Goal: Task Accomplishment & Management: Manage account settings

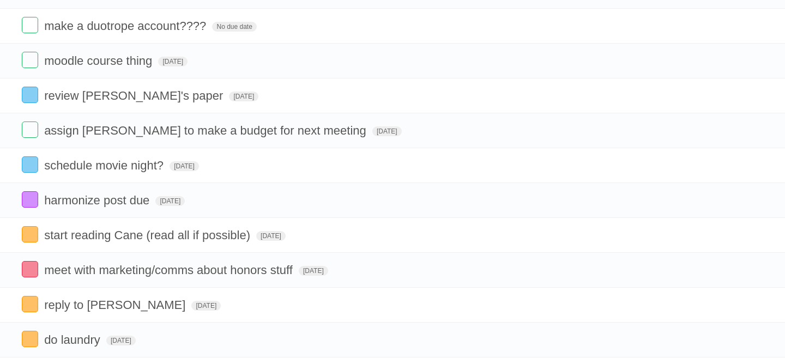
scroll to position [114, 0]
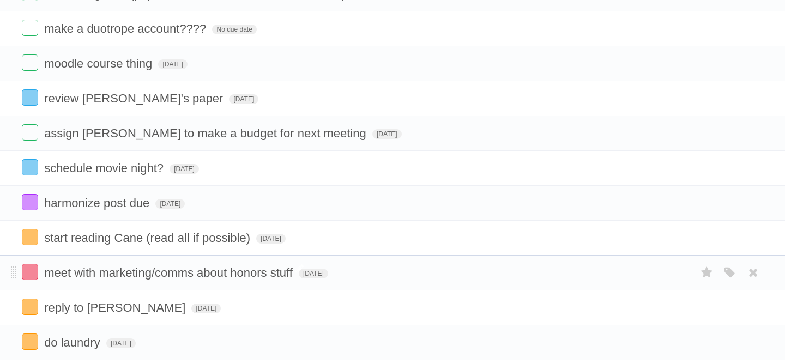
click at [55, 280] on span "meet with marketing/comms about honors stuff" at bounding box center [169, 273] width 251 height 14
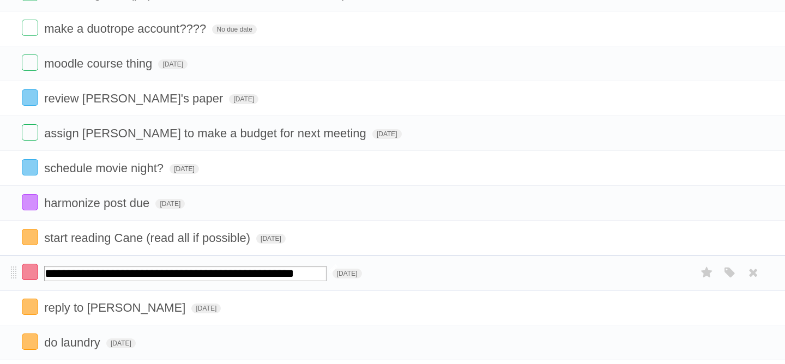
scroll to position [0, 0]
type input "**********"
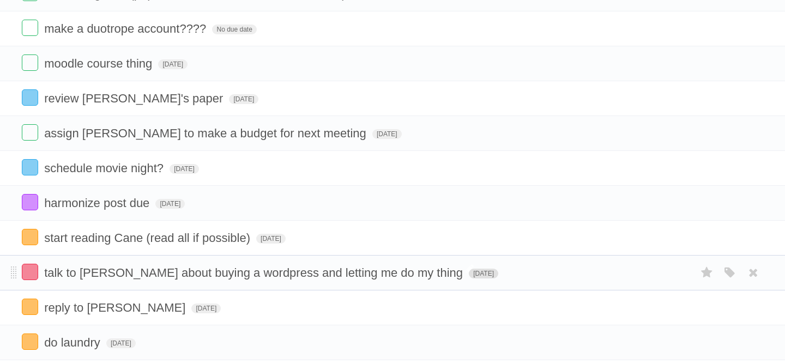
click at [469, 279] on span "[DATE]" at bounding box center [483, 274] width 29 height 10
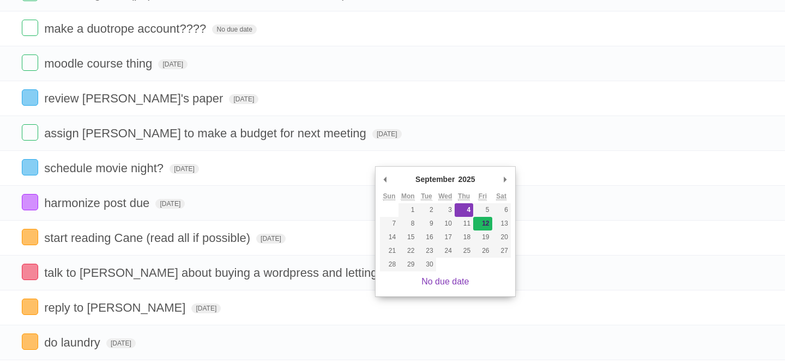
type span "[DATE]"
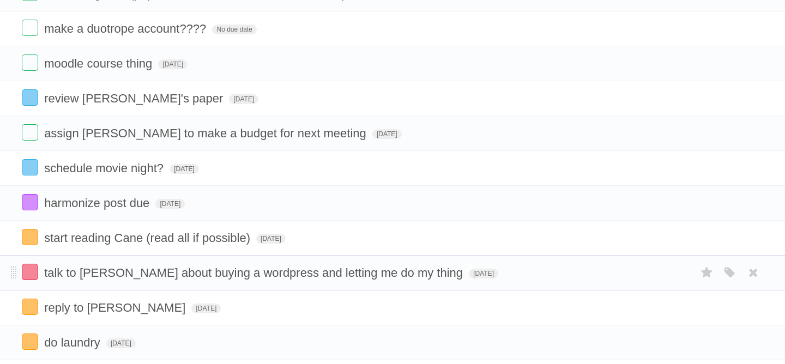
scroll to position [129, 0]
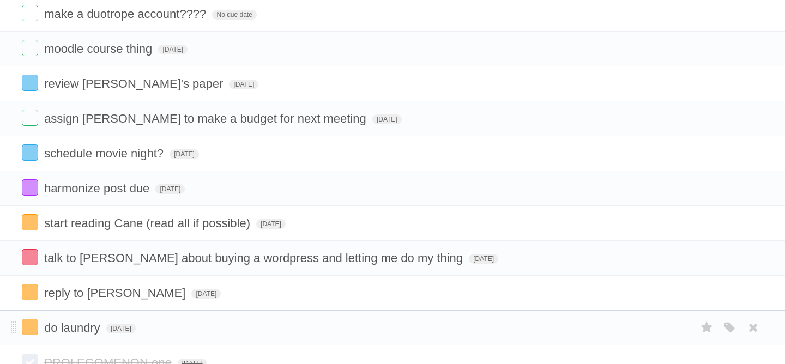
click at [137, 331] on form "do laundry [DATE] White Red Blue Green Purple Orange" at bounding box center [392, 328] width 741 height 18
click at [136, 334] on span "[DATE]" at bounding box center [120, 329] width 29 height 10
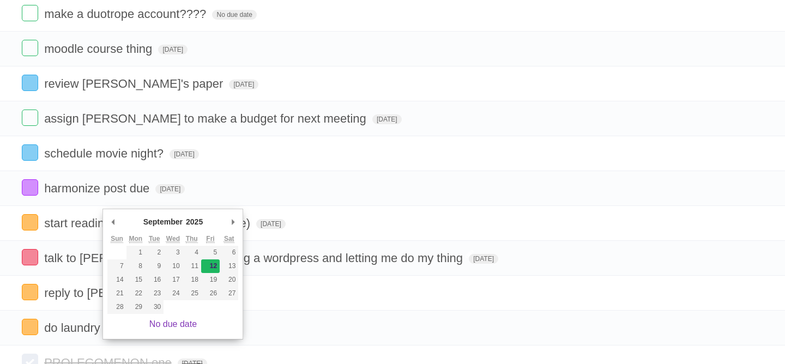
type span "[DATE]"
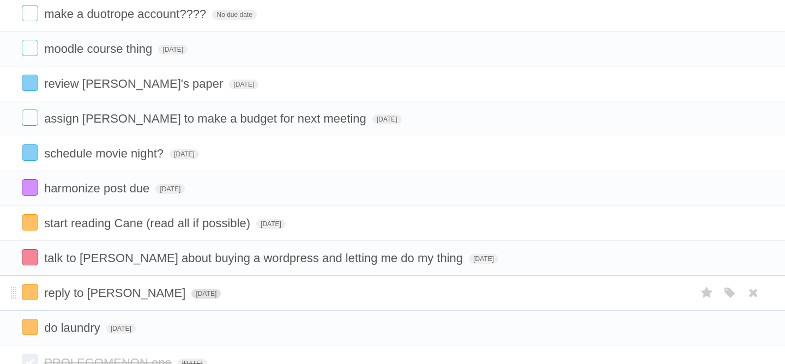
click at [191, 298] on span "[DATE]" at bounding box center [205, 294] width 29 height 10
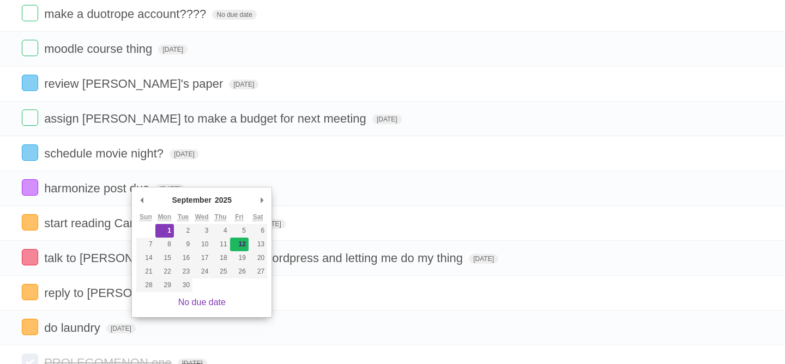
type span "[DATE]"
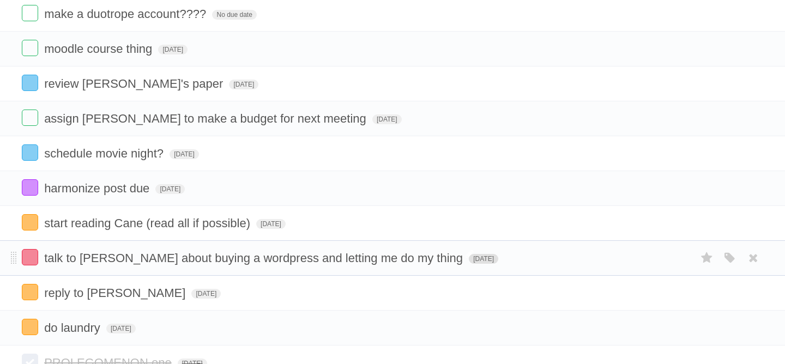
click at [469, 264] on span "[DATE]" at bounding box center [483, 259] width 29 height 10
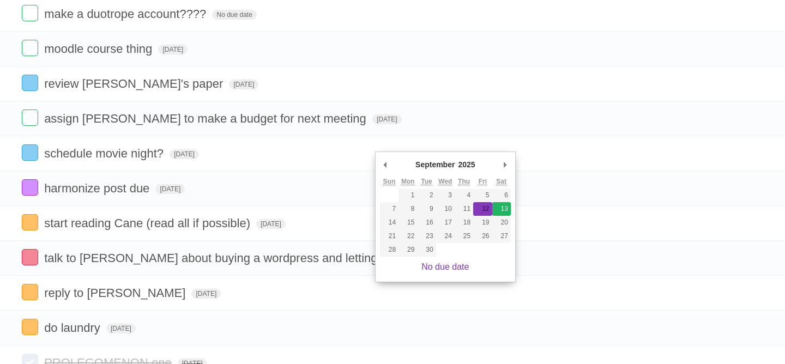
type span "[DATE]"
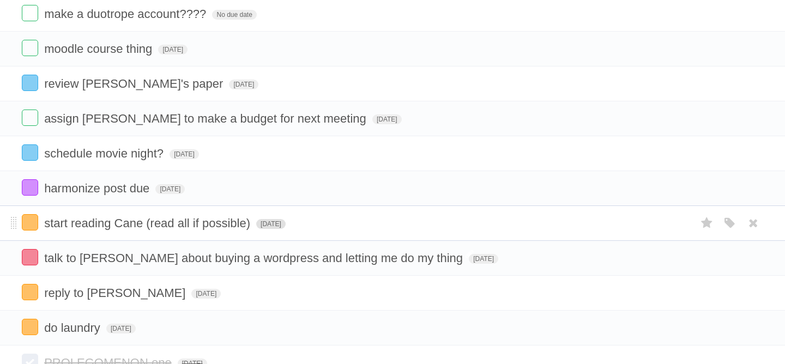
click at [271, 226] on span "[DATE]" at bounding box center [270, 224] width 29 height 10
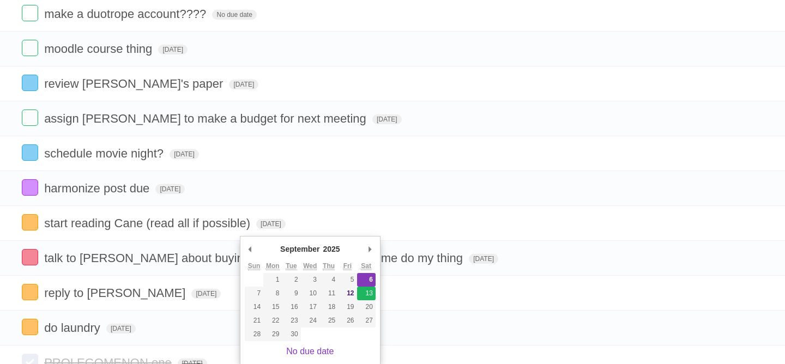
type span "[DATE]"
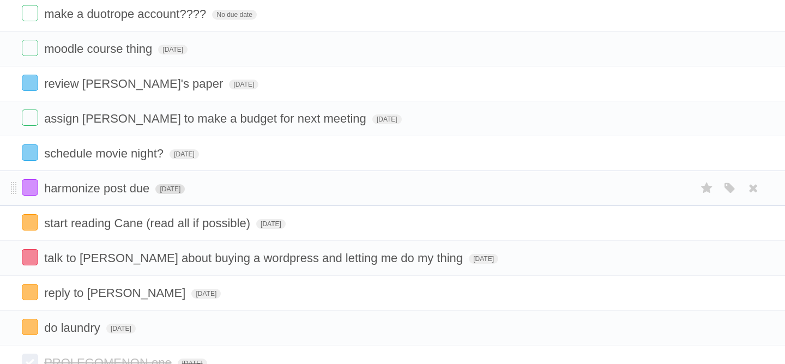
click at [185, 194] on span "[DATE]" at bounding box center [169, 189] width 29 height 10
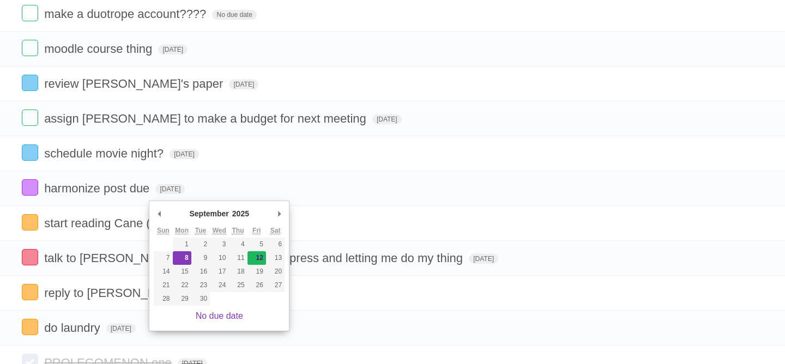
type span "[DATE]"
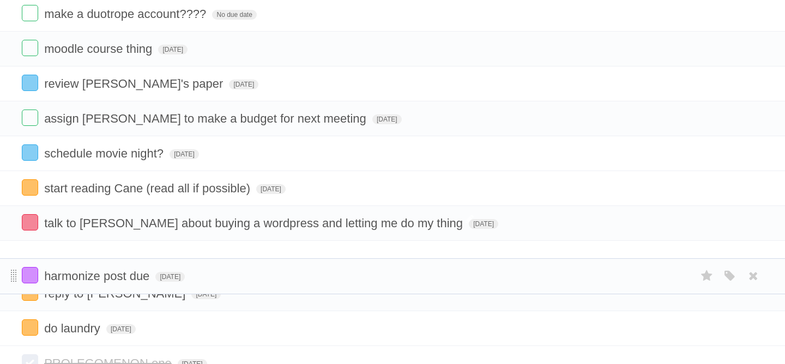
drag, startPoint x: 12, startPoint y: 192, endPoint x: 16, endPoint y: 274, distance: 82.4
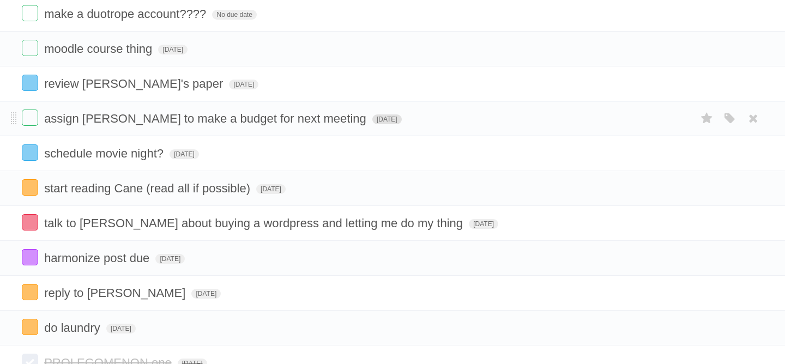
click at [372, 123] on span "[DATE]" at bounding box center [386, 119] width 29 height 10
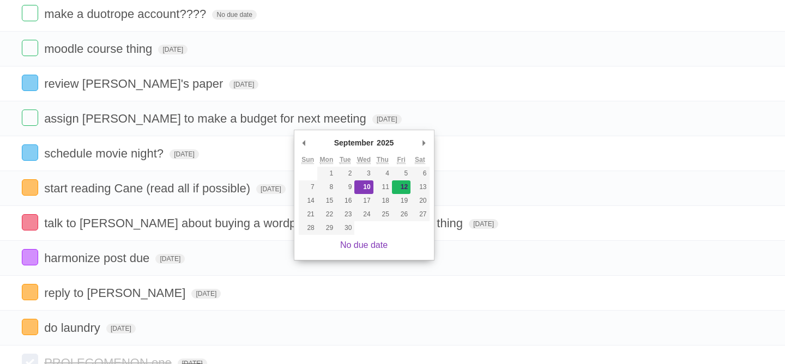
type span "[DATE]"
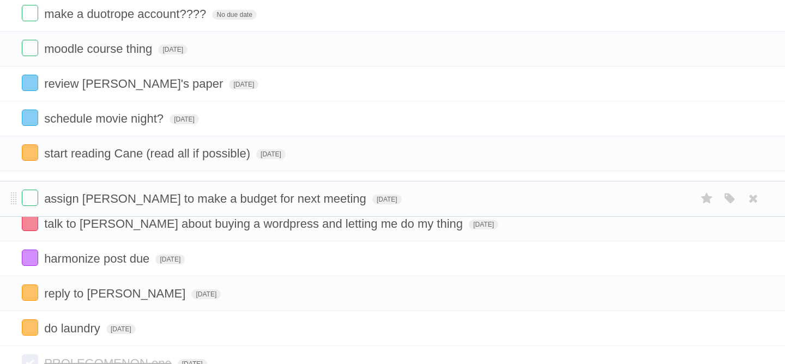
drag, startPoint x: 13, startPoint y: 121, endPoint x: 3, endPoint y: 197, distance: 76.4
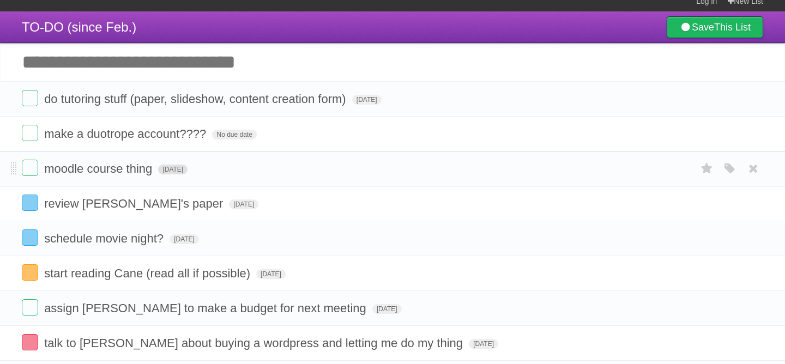
scroll to position [0, 0]
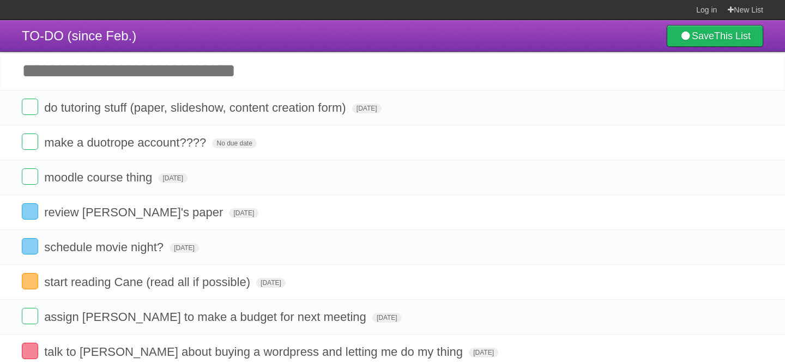
click at [160, 59] on input "Add another task" at bounding box center [392, 71] width 785 height 38
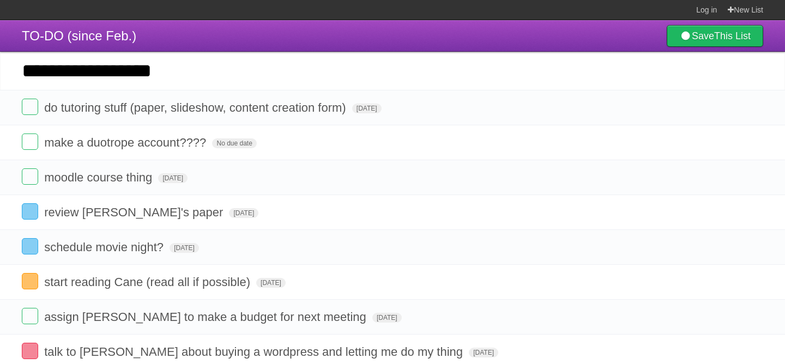
type input "**********"
click input "*********" at bounding box center [0, 0] width 0 height 0
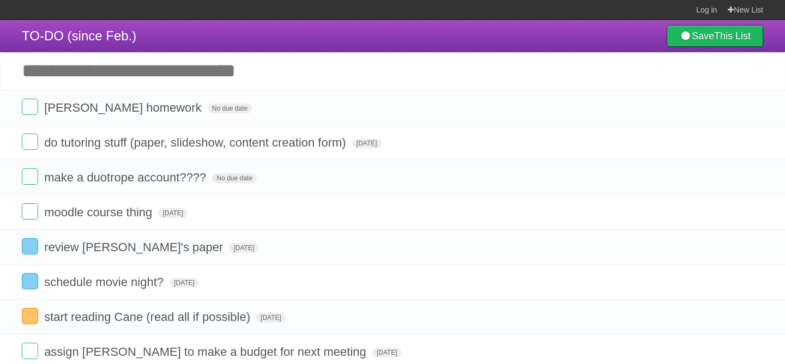
click at [165, 82] on input "Add another task" at bounding box center [392, 71] width 785 height 38
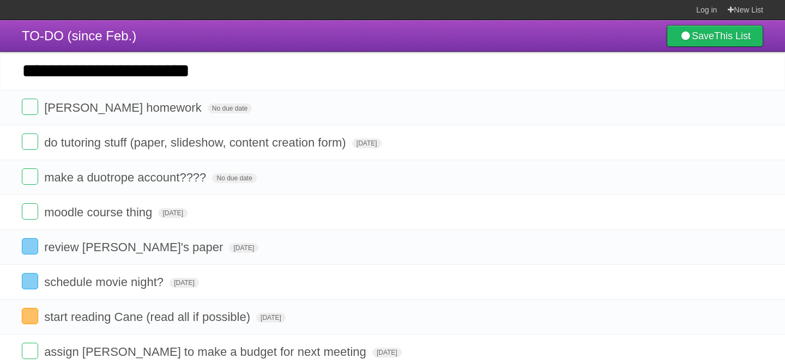
type input "**********"
click input "*********" at bounding box center [0, 0] width 0 height 0
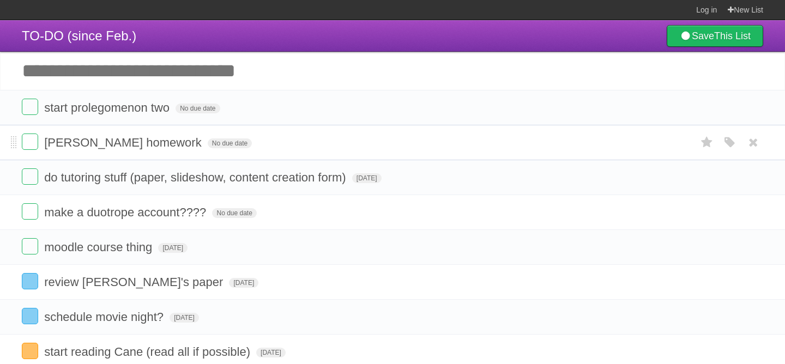
click at [137, 140] on span "[PERSON_NAME] homework" at bounding box center [124, 143] width 160 height 14
click at [147, 148] on input "**********" at bounding box center [95, 143] width 103 height 14
type input "**********"
click at [207, 75] on input "Add another task" at bounding box center [392, 71] width 785 height 38
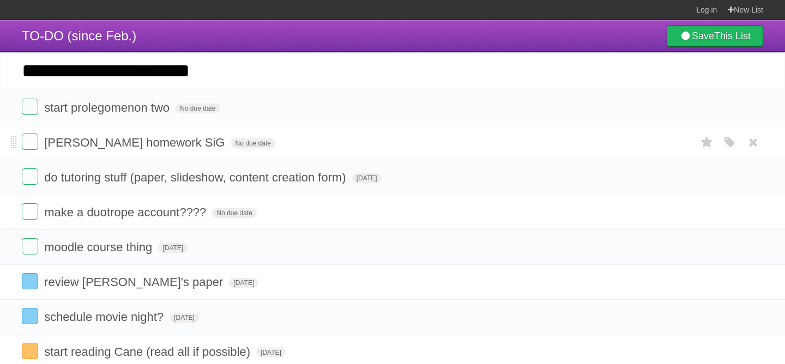
type input "**********"
click input "*********" at bounding box center [0, 0] width 0 height 0
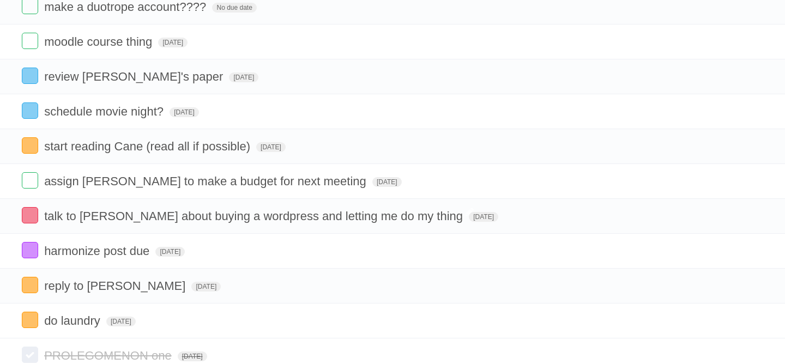
scroll to position [234, 0]
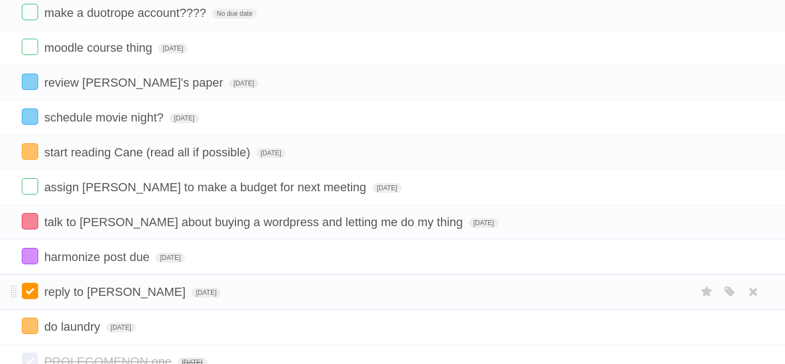
click at [33, 299] on label at bounding box center [30, 291] width 16 height 16
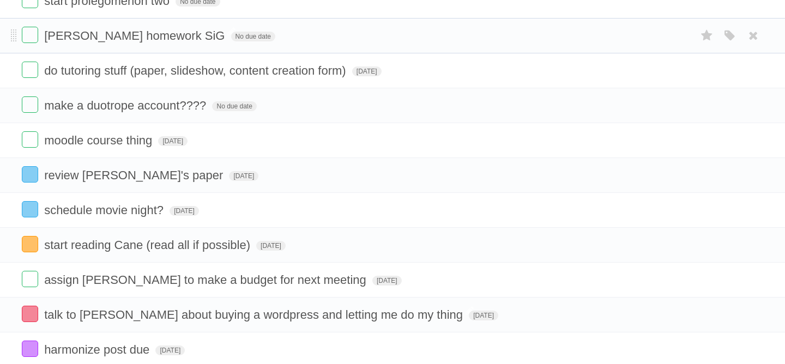
scroll to position [139, 0]
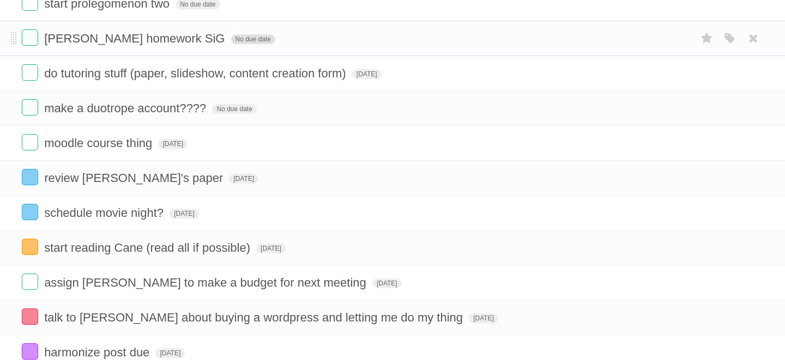
click at [231, 44] on span "No due date" at bounding box center [253, 39] width 44 height 10
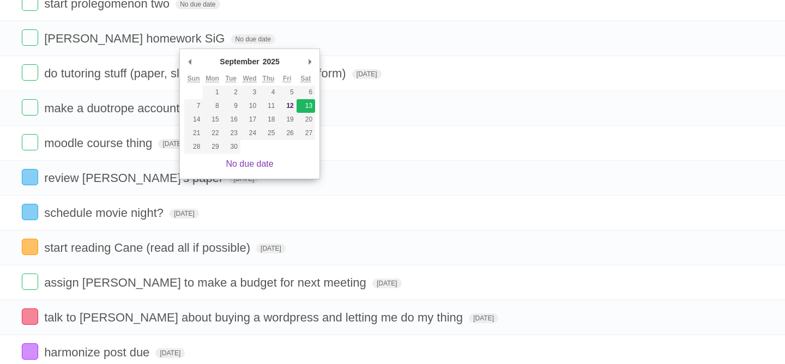
type span "[DATE]"
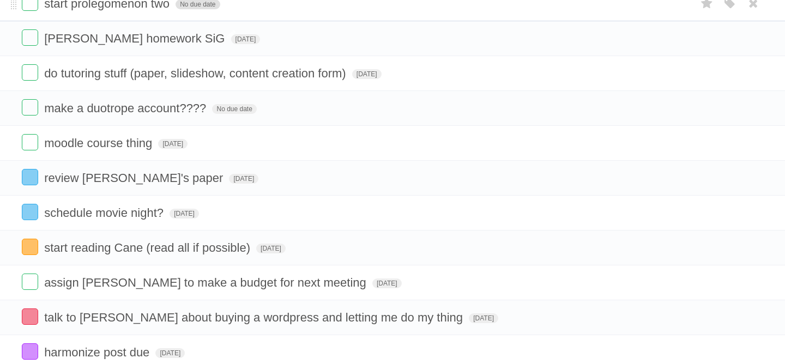
click at [186, 9] on span "No due date" at bounding box center [198, 4] width 44 height 10
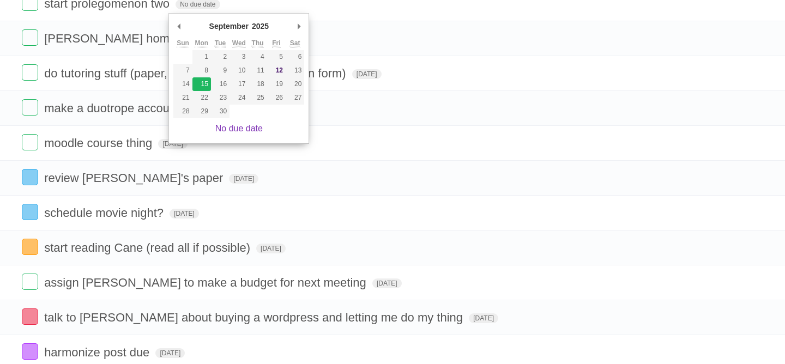
type span "[DATE]"
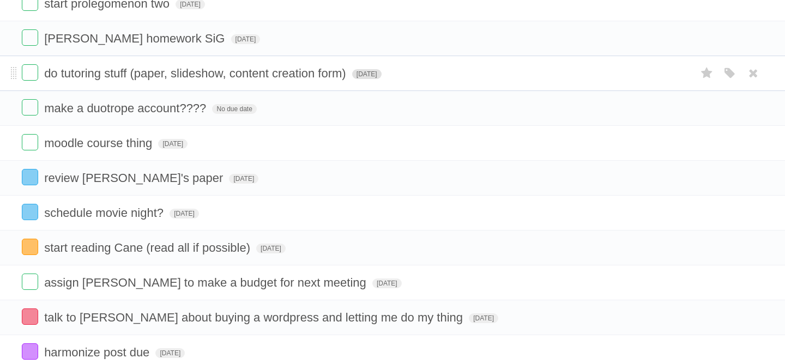
click at [372, 79] on span "[DATE]" at bounding box center [366, 74] width 29 height 10
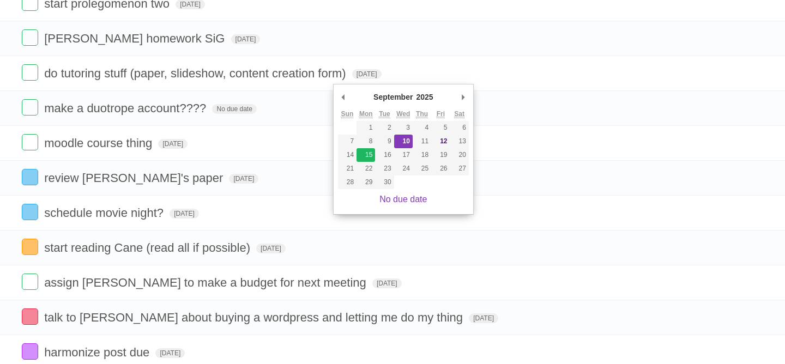
type span "[DATE]"
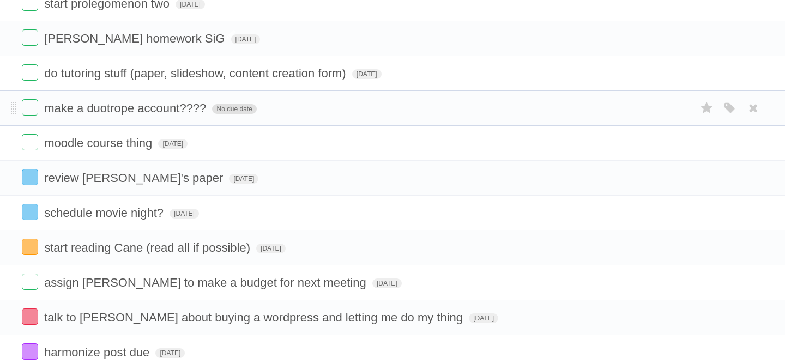
click at [218, 113] on span "No due date" at bounding box center [234, 109] width 44 height 10
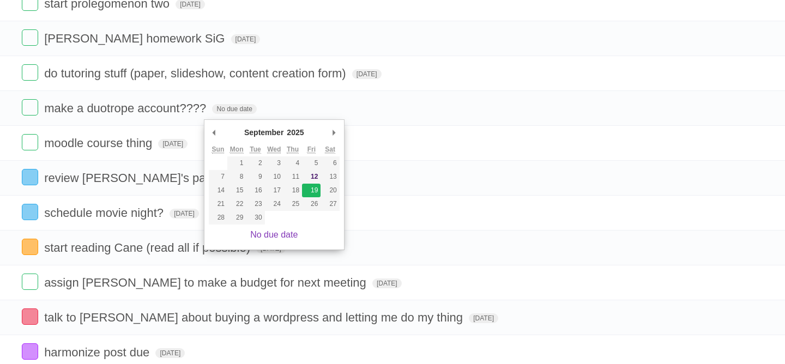
type span "[DATE]"
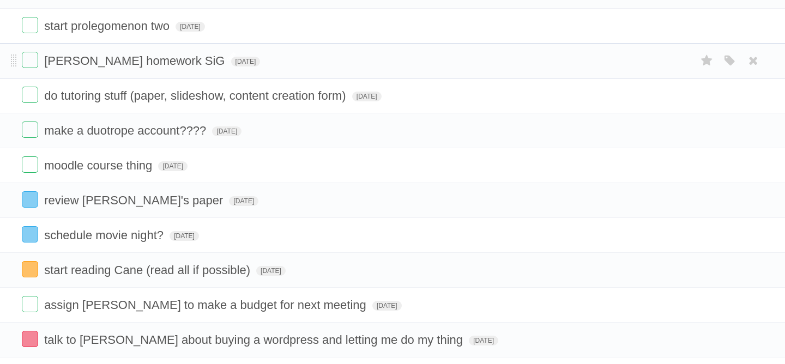
scroll to position [116, 0]
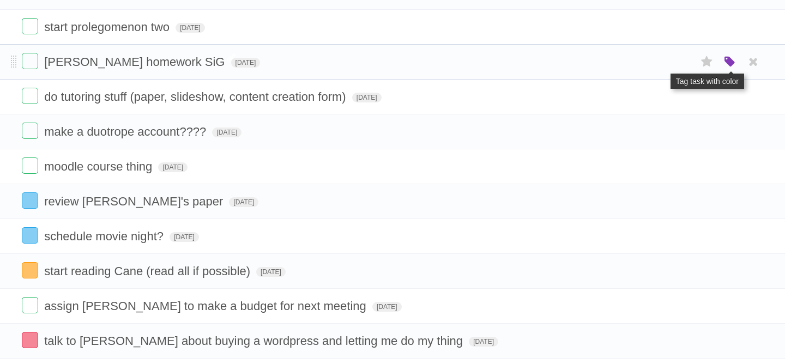
click at [726, 64] on icon "button" at bounding box center [729, 62] width 15 height 14
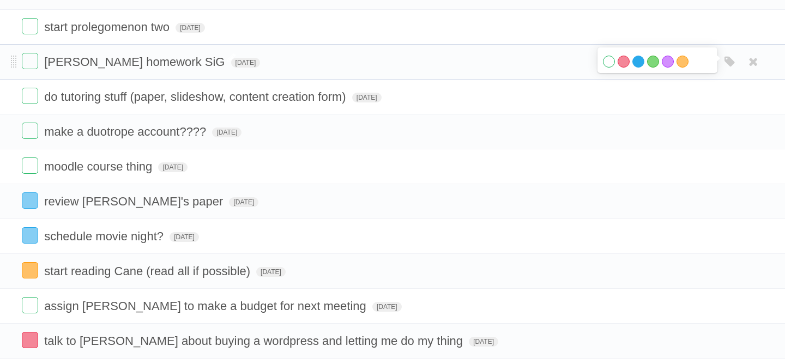
click at [641, 65] on label "Blue" at bounding box center [638, 62] width 12 height 12
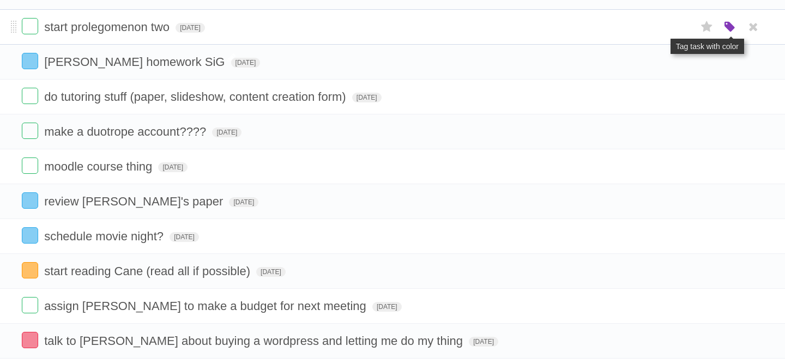
click at [731, 28] on icon "button" at bounding box center [729, 27] width 15 height 14
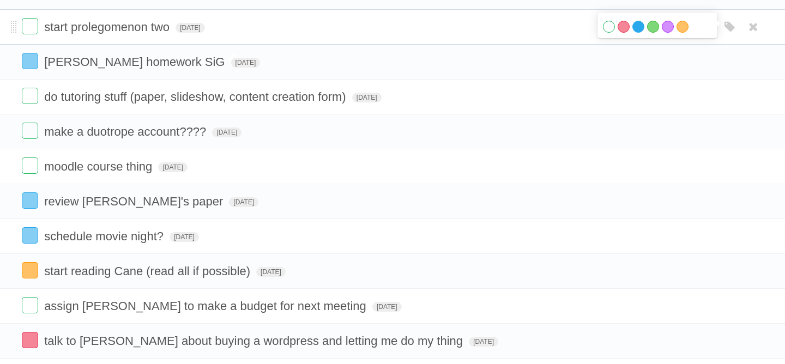
click at [638, 28] on label "Blue" at bounding box center [638, 27] width 12 height 12
click at [666, 31] on label "Purple" at bounding box center [668, 27] width 12 height 12
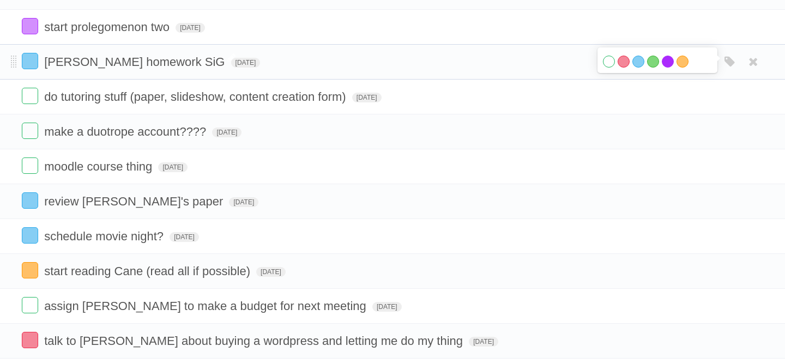
click at [668, 63] on label "Purple" at bounding box center [668, 62] width 12 height 12
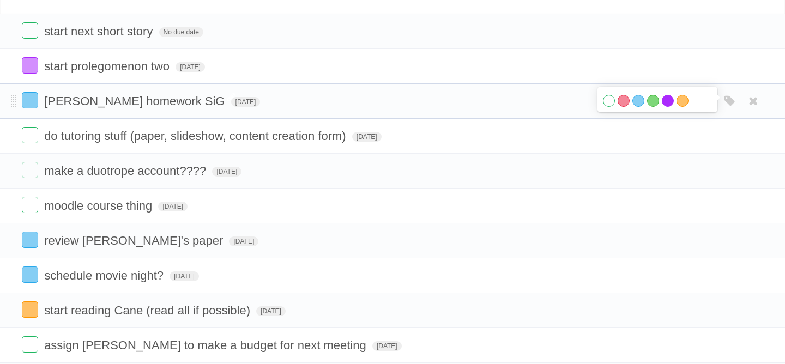
scroll to position [76, 0]
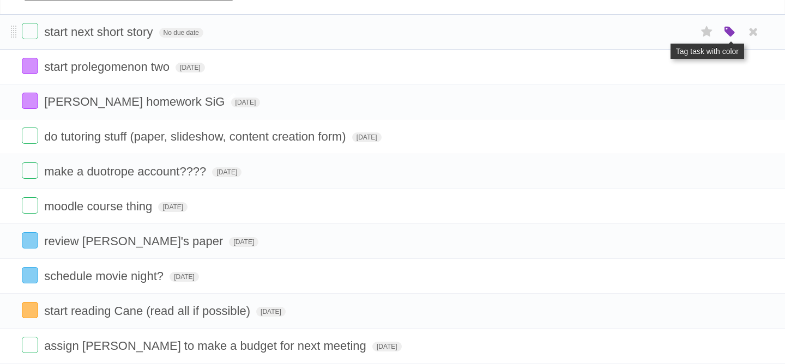
click at [724, 38] on icon "button" at bounding box center [729, 32] width 15 height 14
click at [669, 34] on label "Purple" at bounding box center [668, 32] width 12 height 12
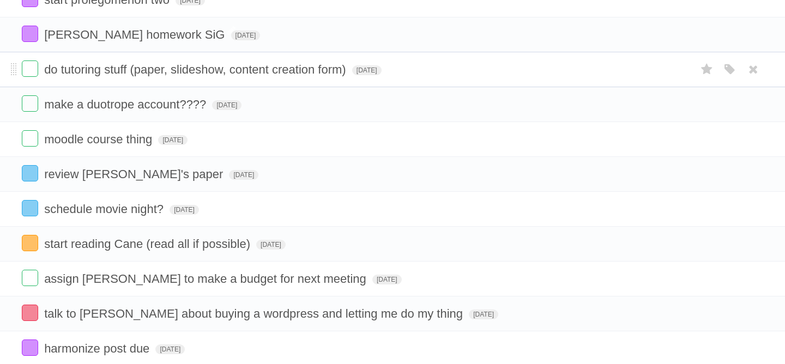
scroll to position [139, 0]
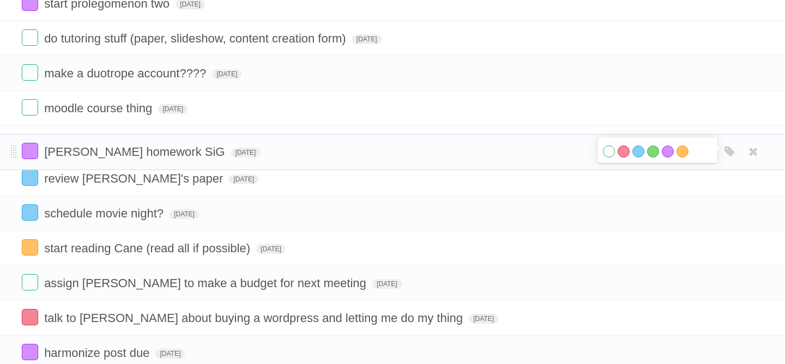
drag, startPoint x: 14, startPoint y: 44, endPoint x: 8, endPoint y: 153, distance: 109.7
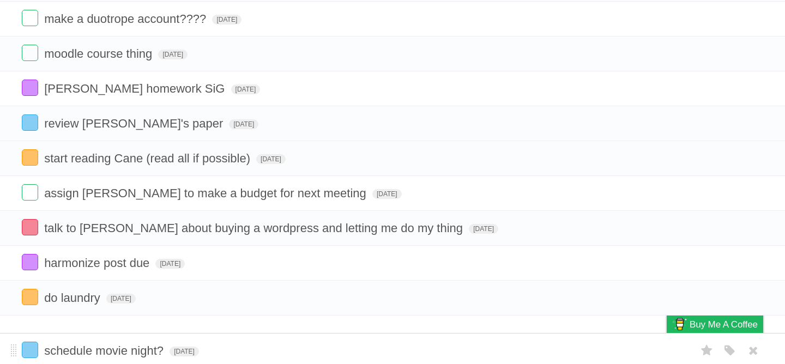
scroll to position [237, 0]
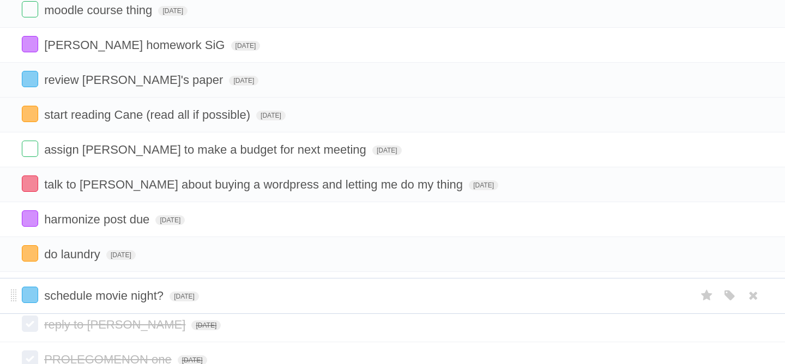
drag, startPoint x: 16, startPoint y: 219, endPoint x: 19, endPoint y: 295, distance: 76.9
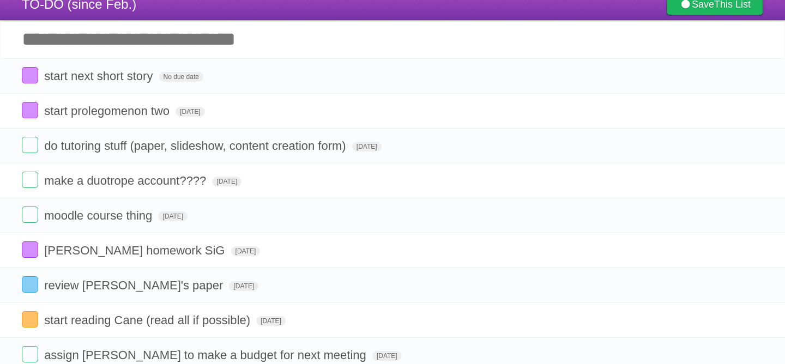
scroll to position [27, 0]
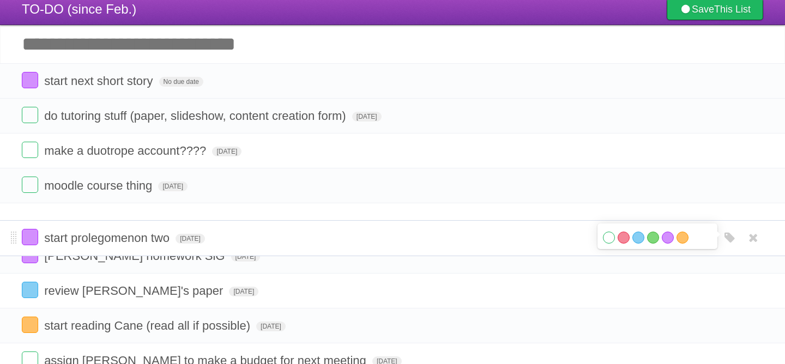
drag, startPoint x: 15, startPoint y: 118, endPoint x: 0, endPoint y: 237, distance: 120.3
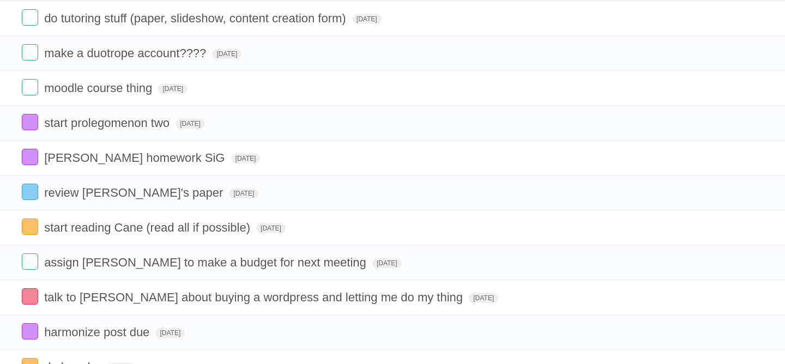
scroll to position [144, 0]
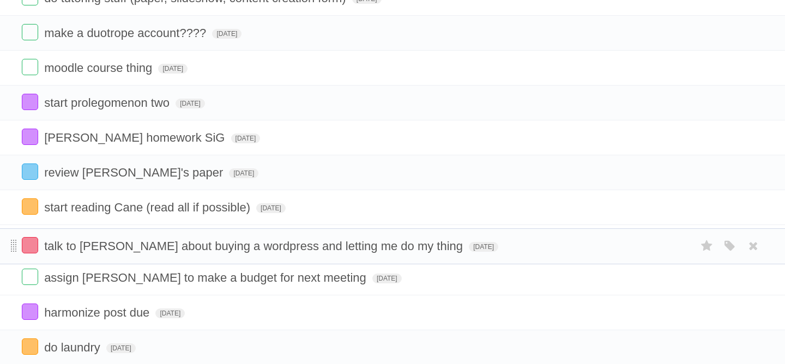
drag, startPoint x: 14, startPoint y: 282, endPoint x: 15, endPoint y: 244, distance: 38.2
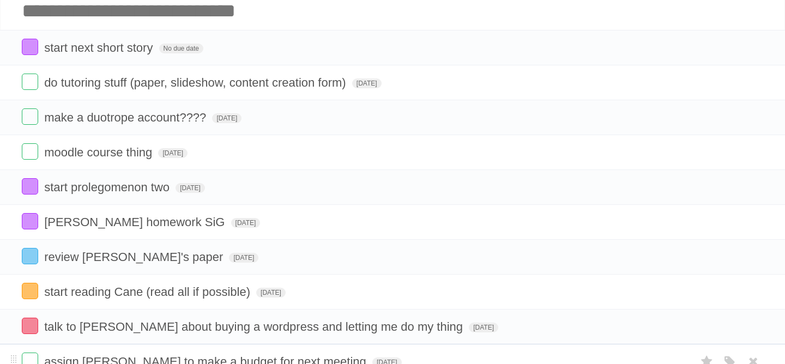
scroll to position [55, 0]
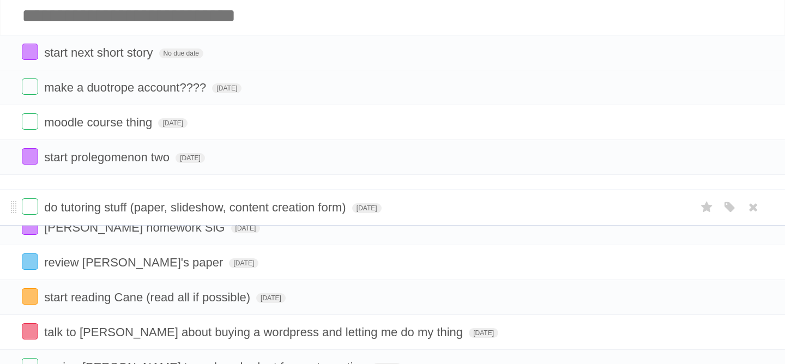
drag, startPoint x: 12, startPoint y: 92, endPoint x: 19, endPoint y: 212, distance: 120.1
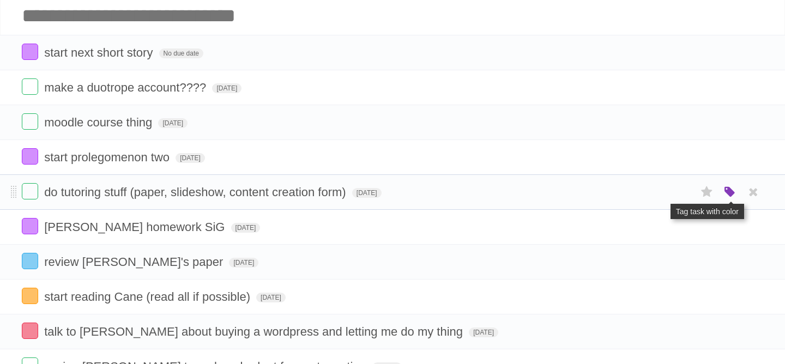
click at [728, 197] on icon "button" at bounding box center [729, 192] width 15 height 14
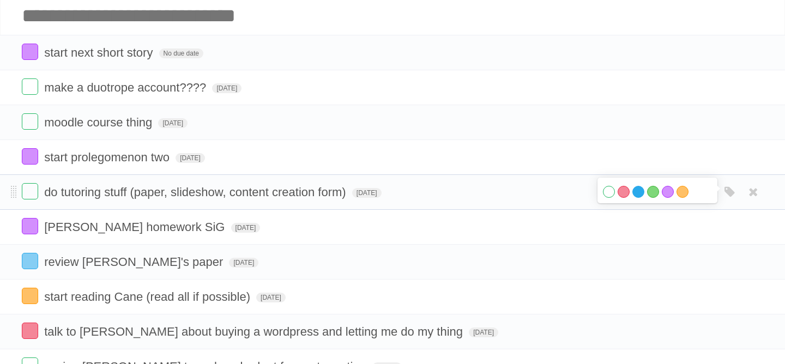
click at [643, 198] on label "Blue" at bounding box center [638, 192] width 12 height 12
click at [721, 120] on div "White Red Blue Green Purple Orange" at bounding box center [730, 122] width 21 height 18
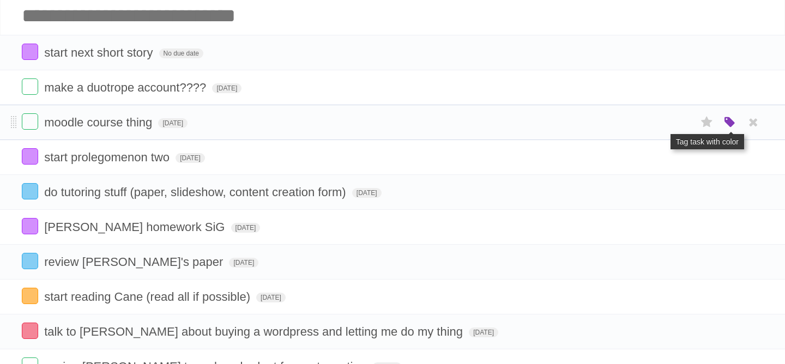
click at [727, 126] on icon "button" at bounding box center [729, 123] width 15 height 14
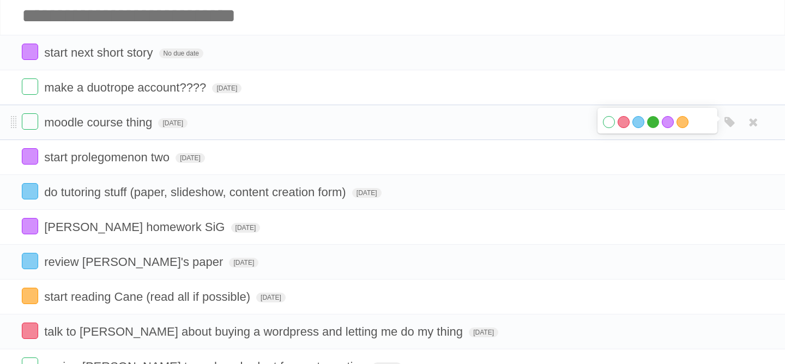
click at [648, 126] on label "Green" at bounding box center [653, 122] width 12 height 12
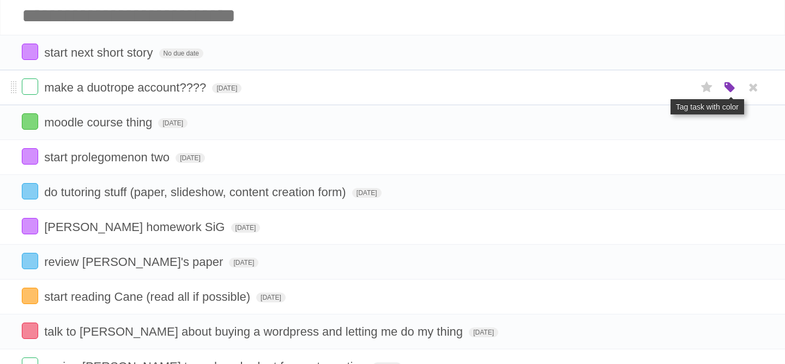
click at [732, 93] on icon "button" at bounding box center [729, 88] width 15 height 14
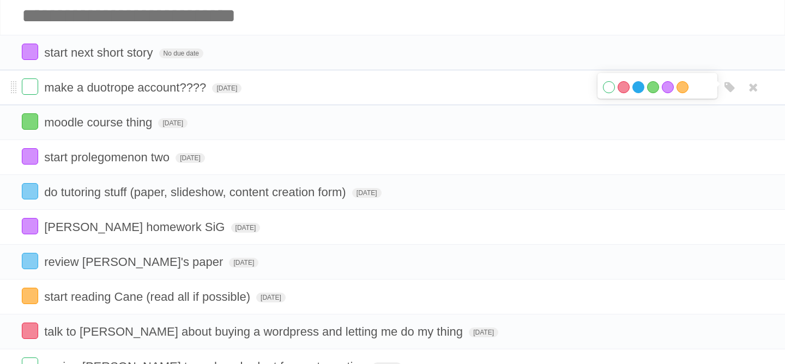
click at [639, 93] on label "Blue" at bounding box center [638, 87] width 12 height 12
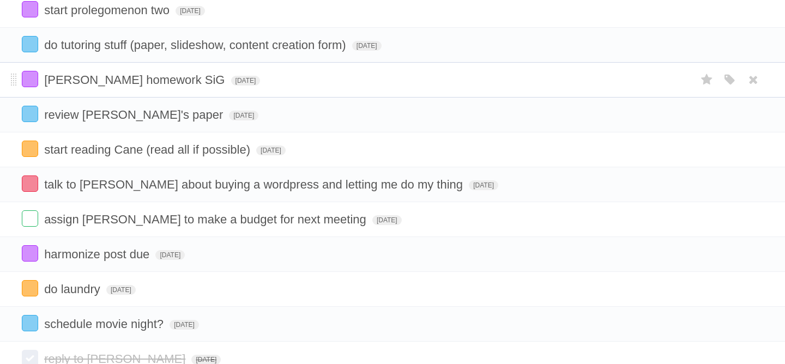
scroll to position [213, 0]
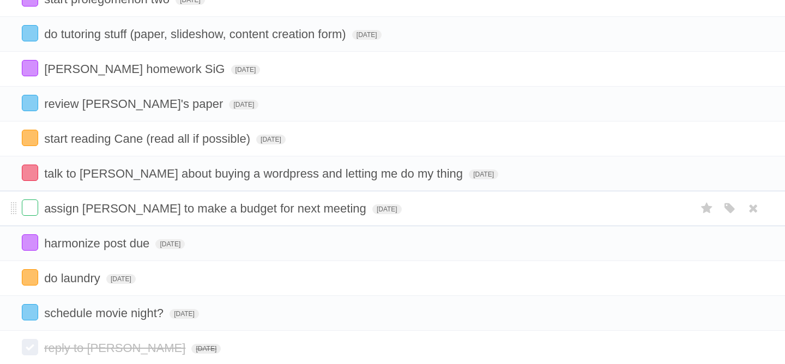
click at [737, 217] on div "White Red Blue Green Purple Orange" at bounding box center [730, 209] width 21 height 18
click at [733, 216] on icon "button" at bounding box center [729, 209] width 15 height 14
click at [648, 214] on label "Green" at bounding box center [653, 208] width 12 height 12
click at [401, 217] on form "assign [PERSON_NAME] to make a budget for next meeting [DATE] White Red Blue Gr…" at bounding box center [392, 209] width 741 height 18
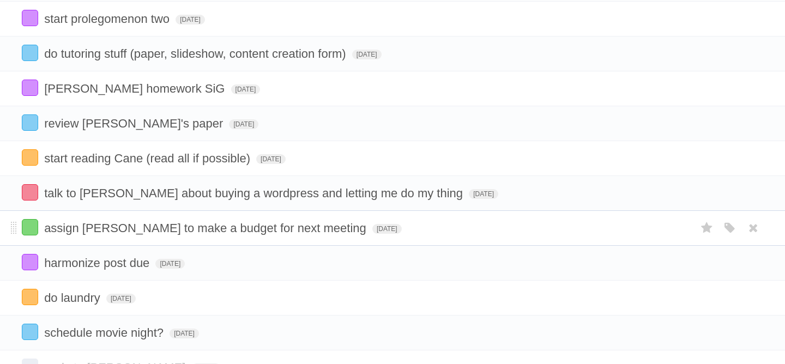
scroll to position [190, 0]
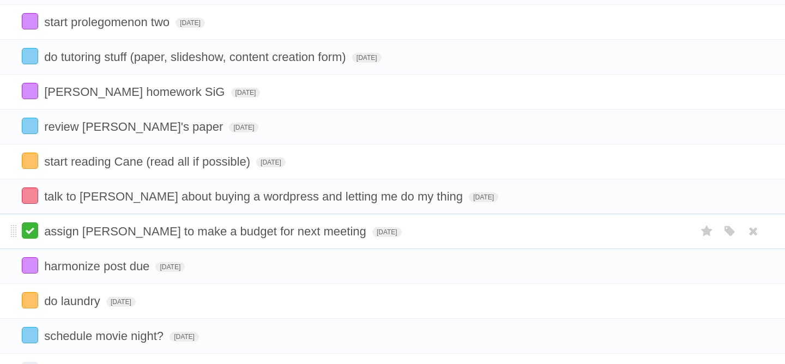
click at [33, 239] on label at bounding box center [30, 230] width 16 height 16
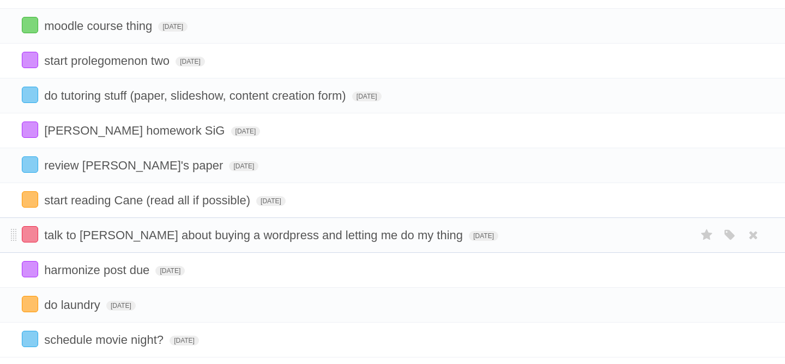
scroll to position [224, 0]
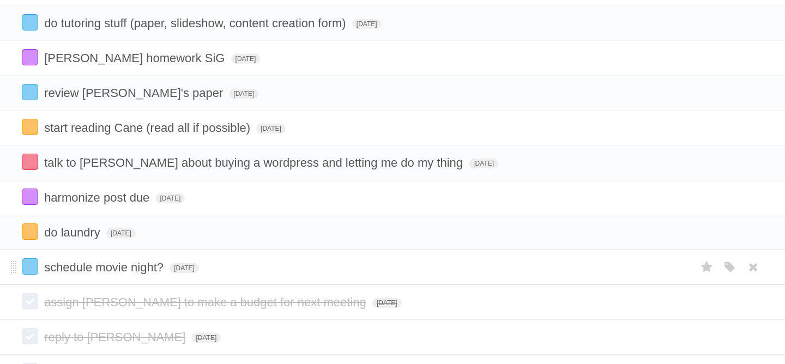
click at [37, 262] on li "schedule movie night? [DATE] White Red Blue Green Purple Orange" at bounding box center [392, 267] width 785 height 35
click at [32, 273] on label at bounding box center [30, 266] width 16 height 16
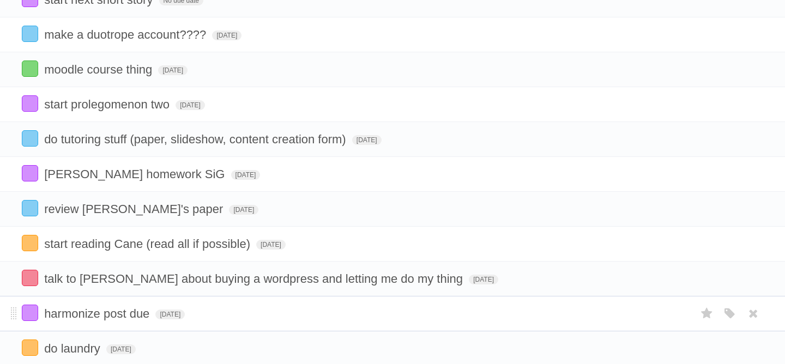
scroll to position [111, 0]
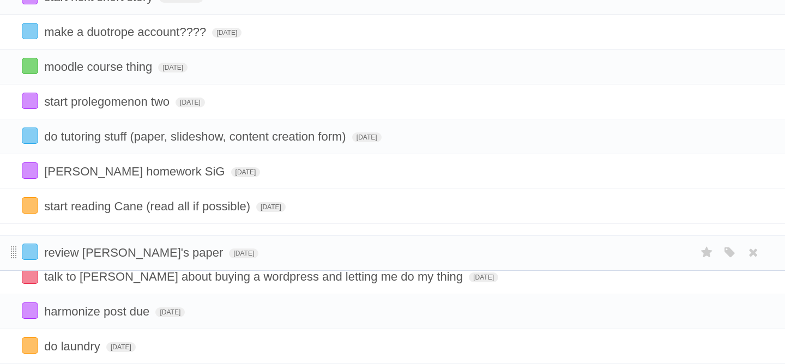
drag, startPoint x: 14, startPoint y: 211, endPoint x: 14, endPoint y: 253, distance: 42.5
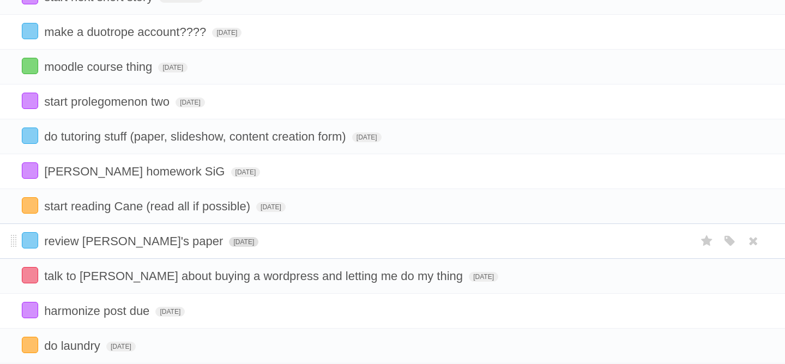
click at [229, 247] on span "[DATE]" at bounding box center [243, 242] width 29 height 10
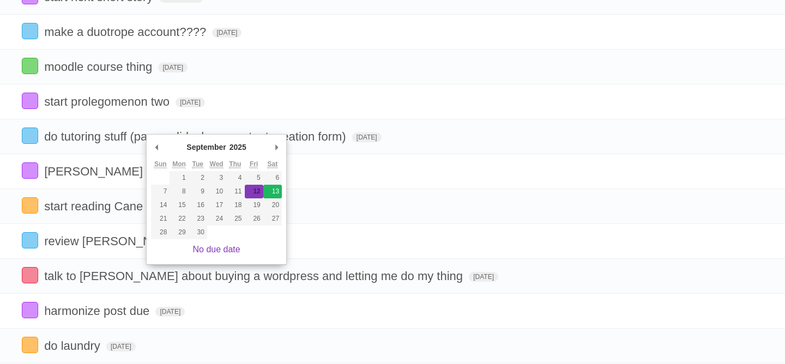
type span "[DATE]"
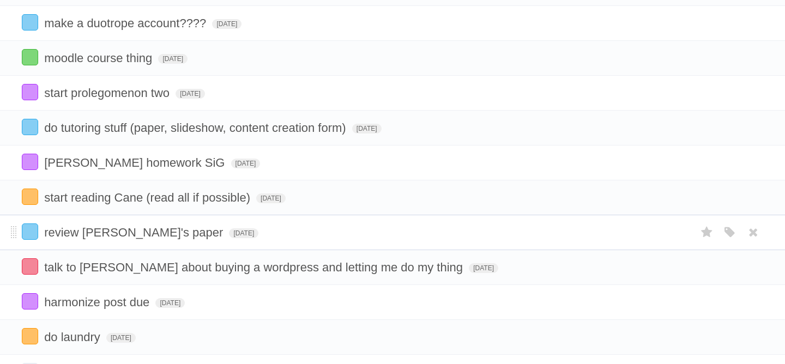
scroll to position [118, 0]
